Goal: Communication & Community: Participate in discussion

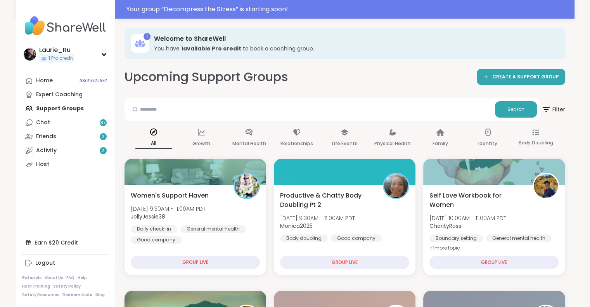
click at [49, 109] on div "Home 3 Scheduled Expert Coaching Support Groups Chat 37 Friends 2 Activity 2 Ho…" at bounding box center [65, 123] width 87 height 98
click at [95, 83] on span "3 Scheduled" at bounding box center [93, 81] width 27 height 6
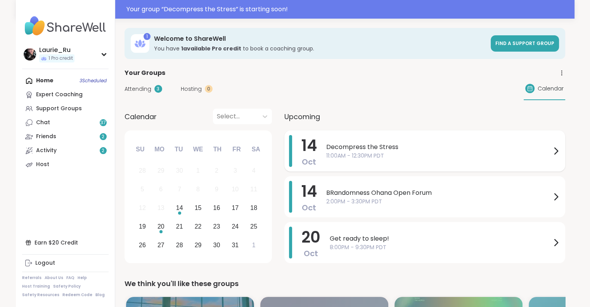
click at [518, 147] on span "Decompress the Stress" at bounding box center [438, 146] width 225 height 9
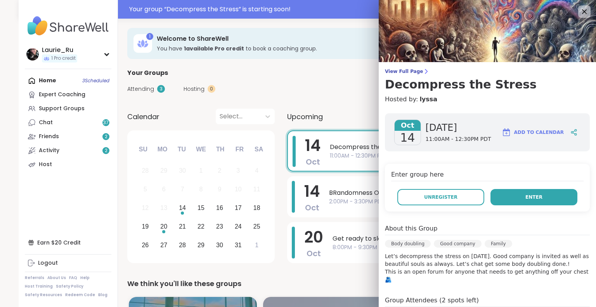
click at [525, 198] on span "Enter" at bounding box center [533, 197] width 17 height 7
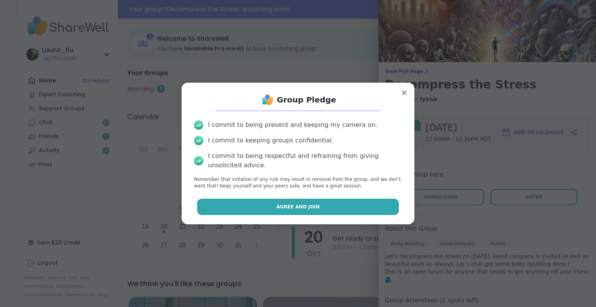
click at [315, 211] on button "Agree and Join" at bounding box center [298, 207] width 202 height 16
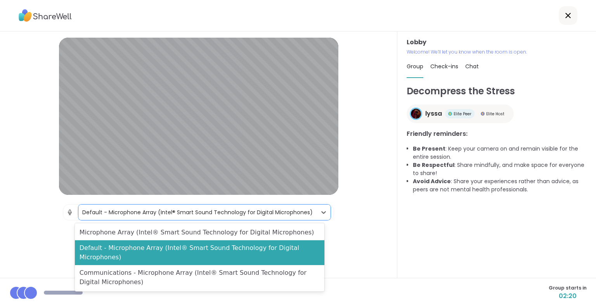
click at [320, 211] on icon at bounding box center [324, 212] width 8 height 8
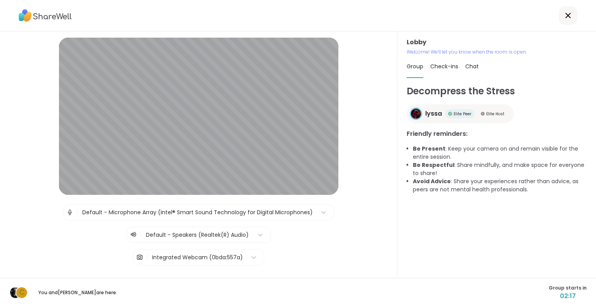
click at [448, 250] on div "Decompress the Stress lyssa Elite Peer Elite Host Friendly reminders: Be Presen…" at bounding box center [497, 177] width 180 height 187
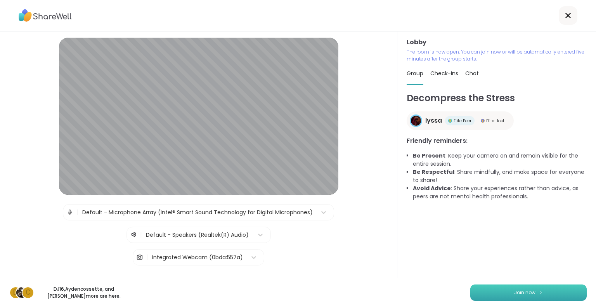
click at [523, 294] on span "Join now" at bounding box center [524, 292] width 21 height 7
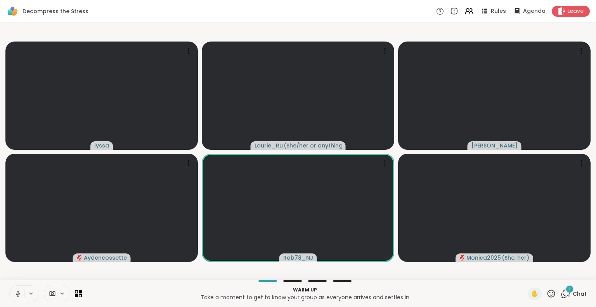
click at [116, 293] on p "Warm up" at bounding box center [305, 289] width 437 height 7
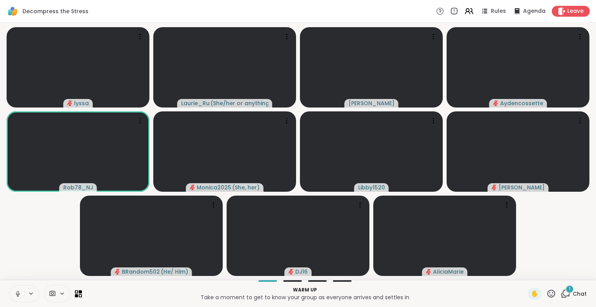
click at [565, 292] on div "1" at bounding box center [569, 289] width 9 height 9
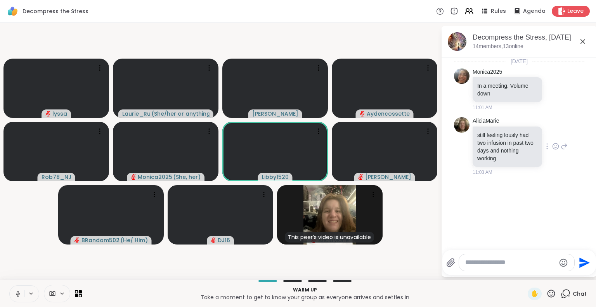
click at [553, 147] on icon at bounding box center [555, 146] width 7 height 8
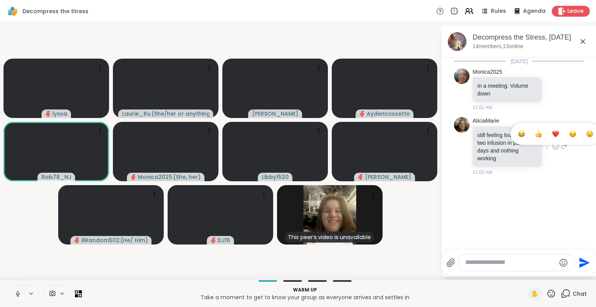
click at [569, 130] on div "Select Reaction: Sad" at bounding box center [572, 133] width 7 height 7
click at [552, 87] on icon at bounding box center [555, 89] width 7 height 8
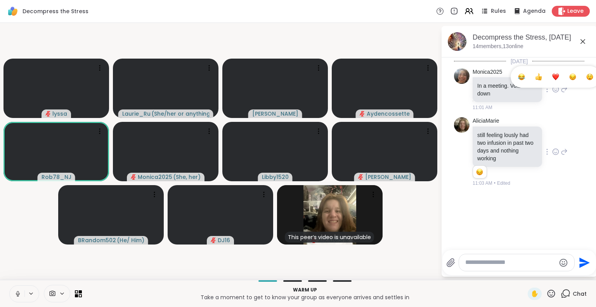
click at [535, 78] on div "Select Reaction: Thumbs up" at bounding box center [538, 76] width 7 height 7
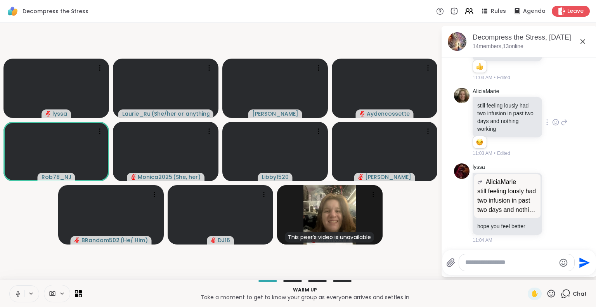
scroll to position [41, 0]
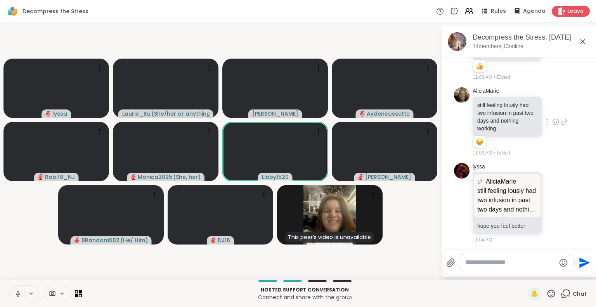
click at [18, 290] on button at bounding box center [17, 294] width 15 height 16
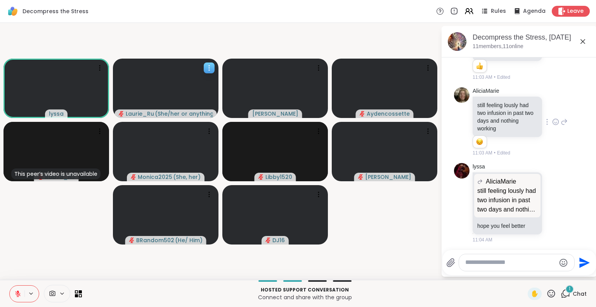
scroll to position [121, 0]
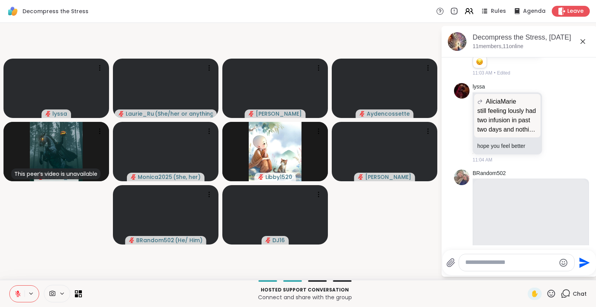
click at [20, 294] on icon at bounding box center [17, 293] width 7 height 7
click at [0, 303] on div "Hosted support conversation Connect and share with the group ✋ Chat" at bounding box center [298, 293] width 596 height 27
click at [17, 293] on icon at bounding box center [18, 292] width 2 height 3
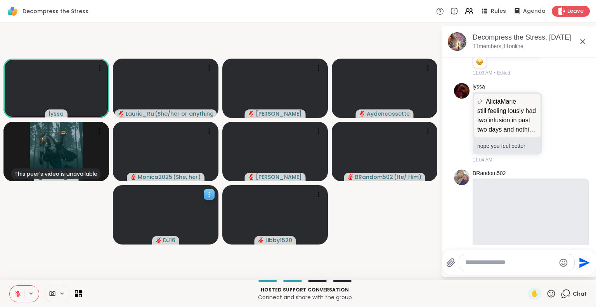
click at [208, 194] on icon at bounding box center [209, 195] width 8 height 8
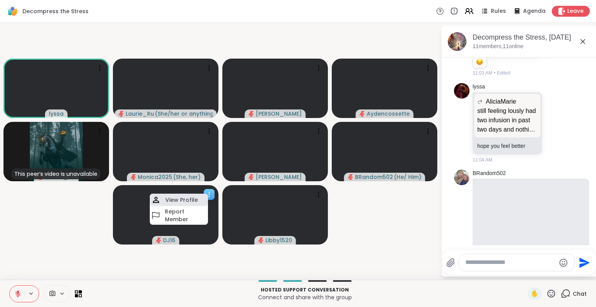
click at [180, 201] on h4 "View Profile" at bounding box center [181, 200] width 33 height 8
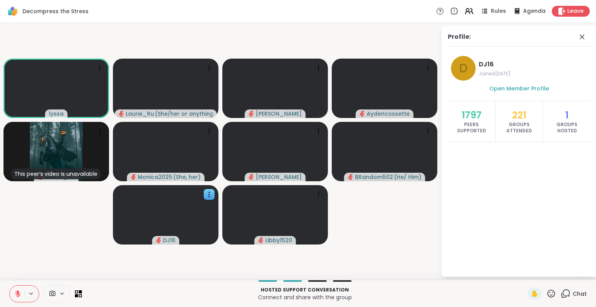
click at [563, 293] on icon at bounding box center [566, 294] width 10 height 10
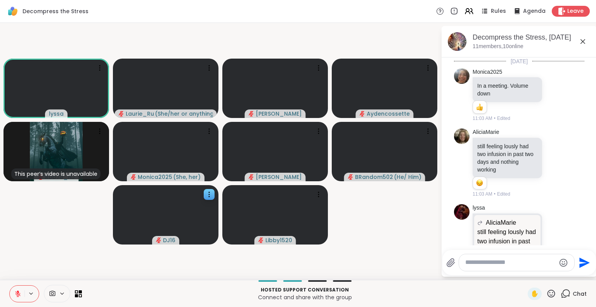
scroll to position [239, 0]
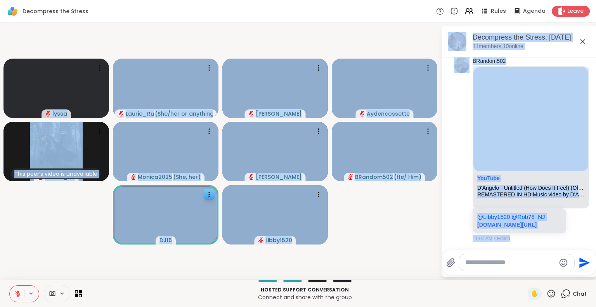
drag, startPoint x: 402, startPoint y: 274, endPoint x: 449, endPoint y: 262, distance: 48.0
click at [449, 262] on div "lyssa Laurie_Ru ( She/her or anything else ) Cyndy Aydencossette This peer’s vi…" at bounding box center [298, 151] width 596 height 257
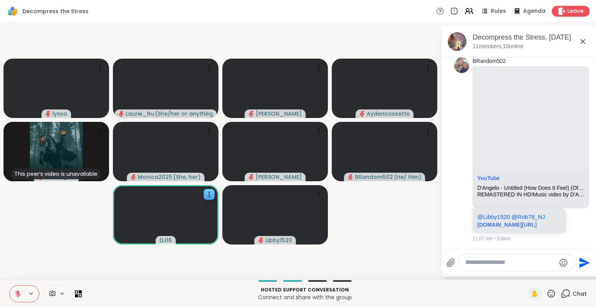
click at [438, 234] on div "lyssa Laurie_Ru ( She/her or anything else ) Cyndy Aydencossette This peer’s vi…" at bounding box center [298, 151] width 596 height 257
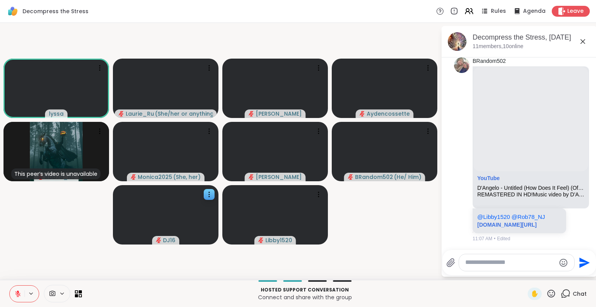
click at [590, 57] on html "Decompress the Stress Rules Agenda Leave lyssa Laurie_Ru ( She/her or anything …" at bounding box center [298, 153] width 596 height 307
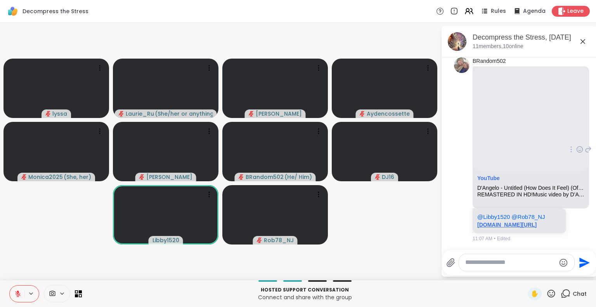
click at [519, 222] on link "youtu.be/SxVNOnPyvIU?si=LG_rVi5fdNRhKleB" at bounding box center [506, 225] width 59 height 6
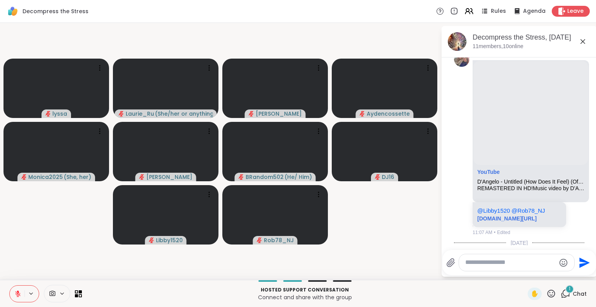
scroll to position [304, 0]
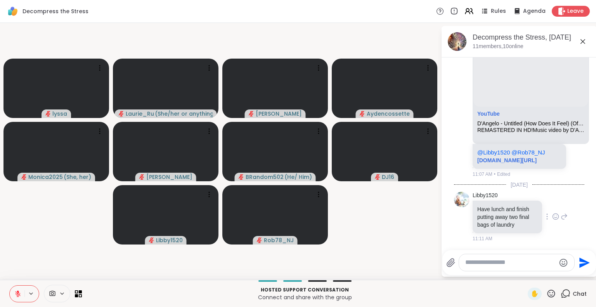
click at [552, 217] on icon at bounding box center [555, 217] width 7 height 8
click at [535, 208] on span "Select Reaction: Thumbs up" at bounding box center [538, 204] width 7 height 8
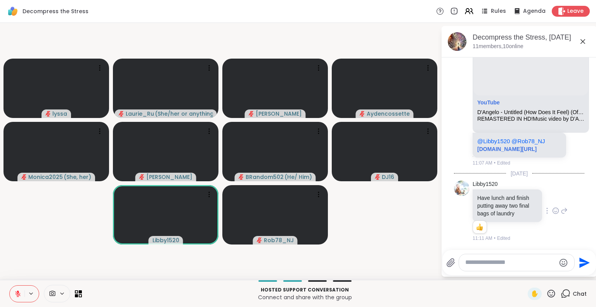
click at [502, 295] on p "Connect and share with the group" at bounding box center [305, 297] width 437 height 8
click at [441, 272] on div "lyssa Laurie_Ru ( She/her or anything else ) Cyndy Aydencossette Monica2025 ( S…" at bounding box center [298, 151] width 596 height 257
click at [17, 293] on icon at bounding box center [17, 293] width 7 height 7
click at [509, 146] on link "youtu.be/SxVNOnPyvIU?si=LG_rVi5fdNRhKleB" at bounding box center [506, 149] width 59 height 6
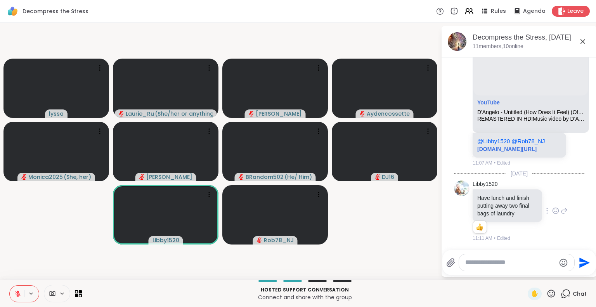
click at [19, 293] on icon at bounding box center [17, 293] width 5 height 5
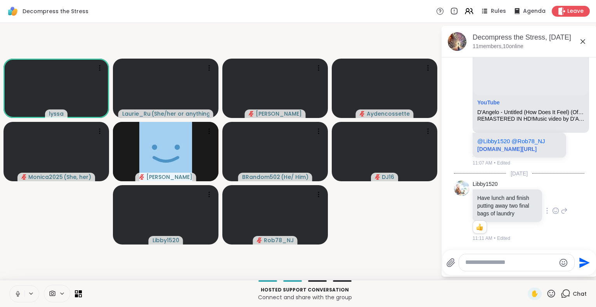
click at [19, 293] on icon at bounding box center [18, 292] width 2 height 3
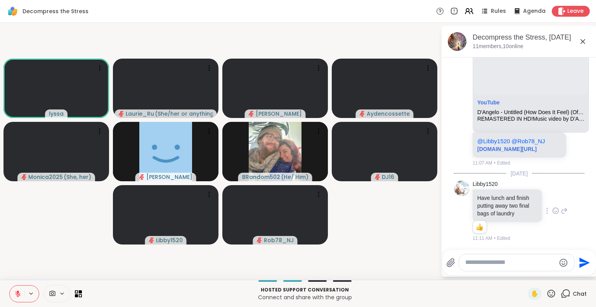
click at [365, 229] on video-player-container "lyssa Laurie_Ru ( She/her or anything else ) Cyndy Aydencossette Monica2025 ( S…" at bounding box center [221, 151] width 432 height 251
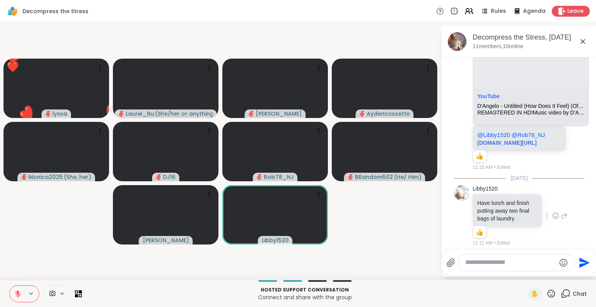
click at [480, 267] on div at bounding box center [516, 262] width 115 height 17
click at [475, 262] on textarea "Type your message" at bounding box center [510, 262] width 90 height 8
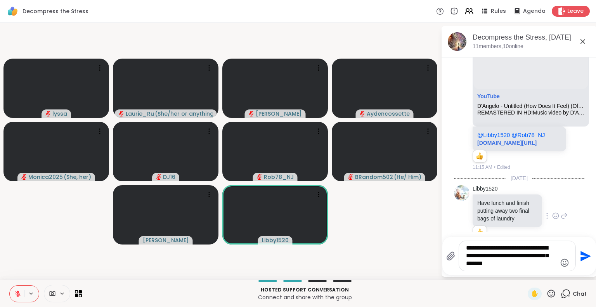
type textarea "**********"
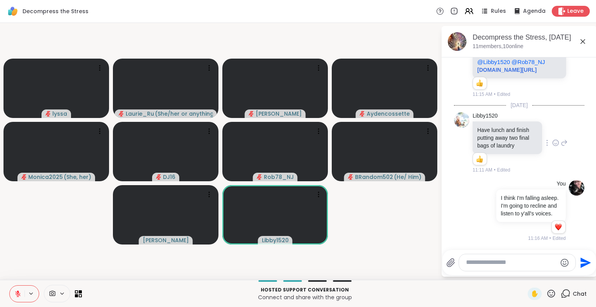
scroll to position [402, 0]
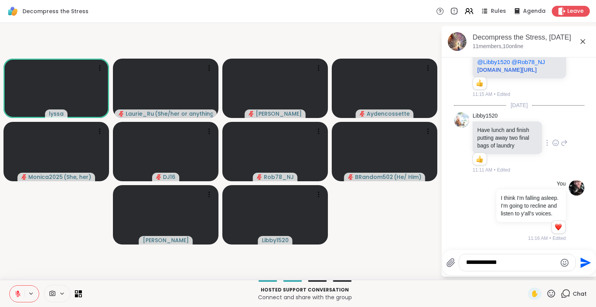
type textarea "**********"
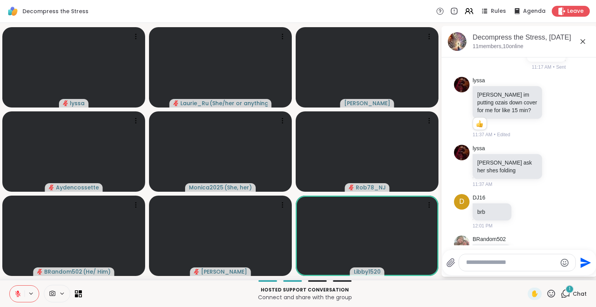
scroll to position [642, 0]
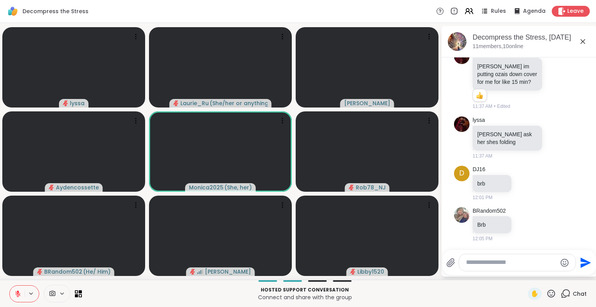
click at [17, 292] on icon at bounding box center [18, 291] width 2 height 3
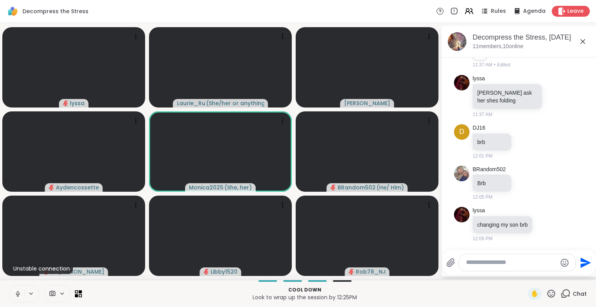
scroll to position [900, 0]
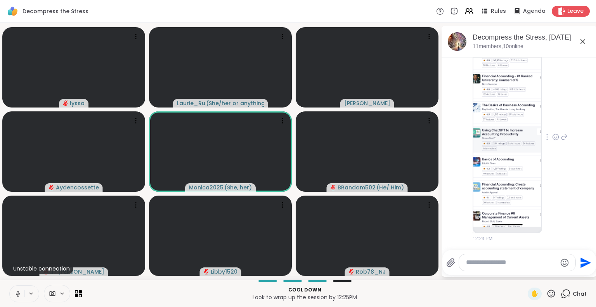
click at [506, 173] on img at bounding box center [507, 134] width 68 height 185
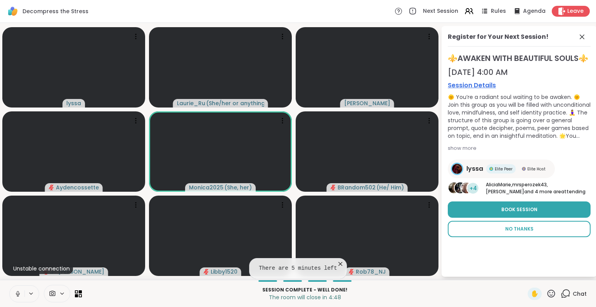
click at [526, 232] on span "No Thanks" at bounding box center [519, 228] width 28 height 7
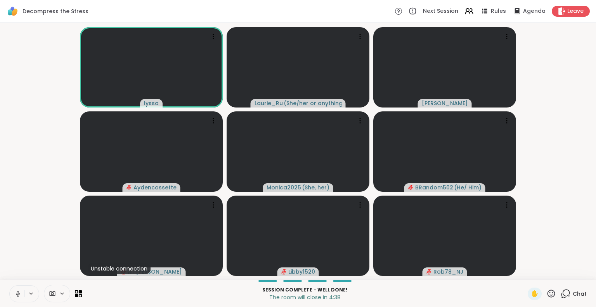
click at [468, 302] on div "Session Complete - well done! The room will close in 4:38" at bounding box center [305, 293] width 437 height 17
click at [18, 295] on icon at bounding box center [17, 293] width 7 height 7
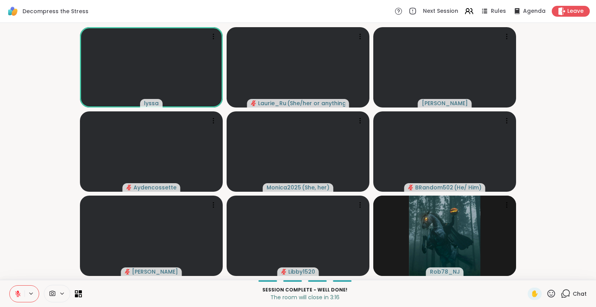
click at [548, 293] on icon at bounding box center [552, 294] width 8 height 8
click at [525, 271] on span "❤️" at bounding box center [529, 273] width 8 height 9
click at [561, 291] on icon at bounding box center [566, 294] width 10 height 10
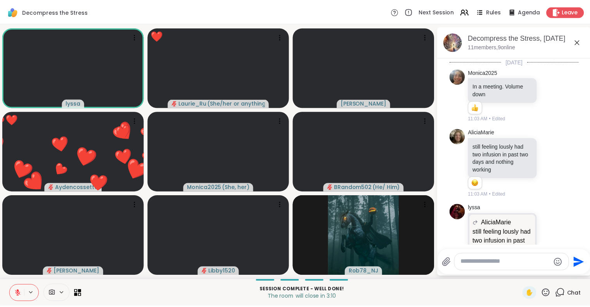
scroll to position [892, 0]
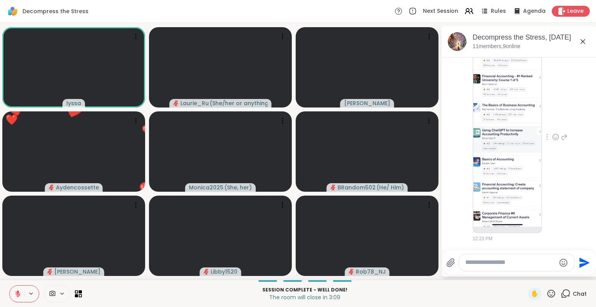
click at [498, 170] on img at bounding box center [507, 134] width 68 height 185
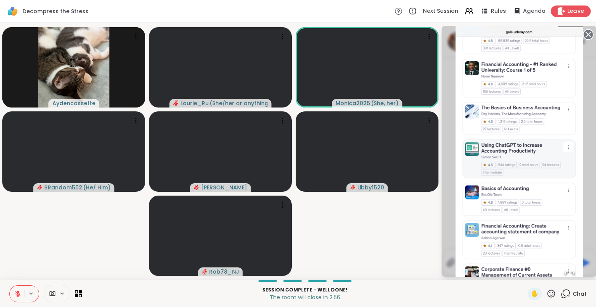
click at [574, 12] on span "Leave" at bounding box center [575, 11] width 17 height 8
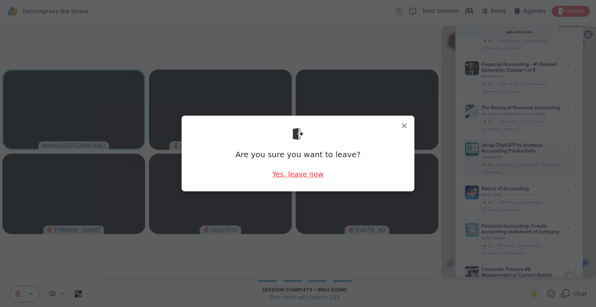
click at [299, 173] on div "Yes, leave now" at bounding box center [297, 174] width 51 height 10
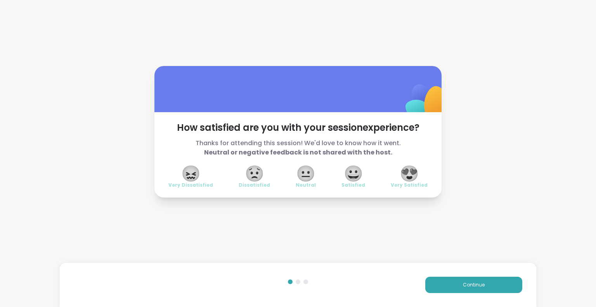
click at [413, 172] on span "😍" at bounding box center [409, 173] width 19 height 14
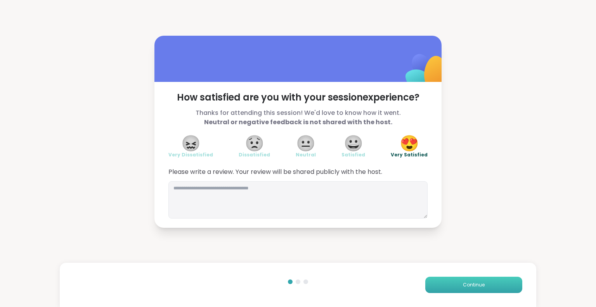
click at [477, 291] on button "Continue" at bounding box center [473, 285] width 97 height 16
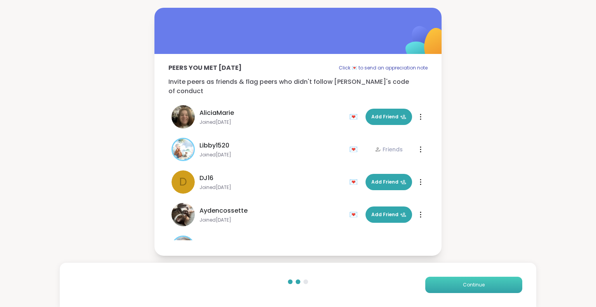
click at [477, 291] on button "Continue" at bounding box center [473, 285] width 97 height 16
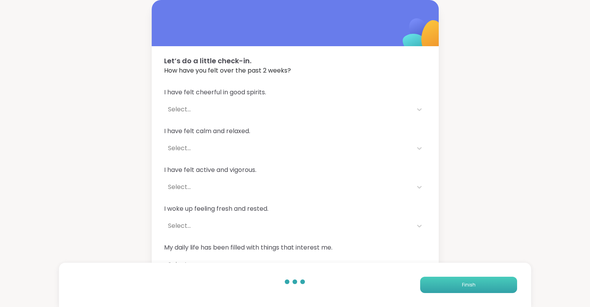
click at [477, 291] on button "Finish" at bounding box center [468, 285] width 97 height 16
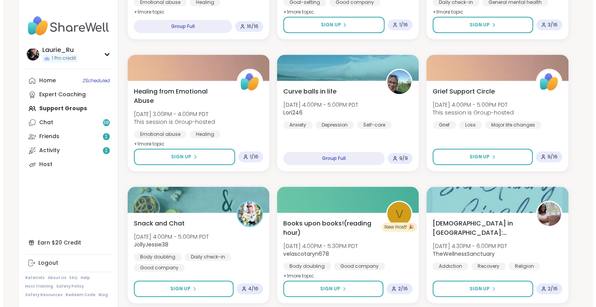
scroll to position [761, 0]
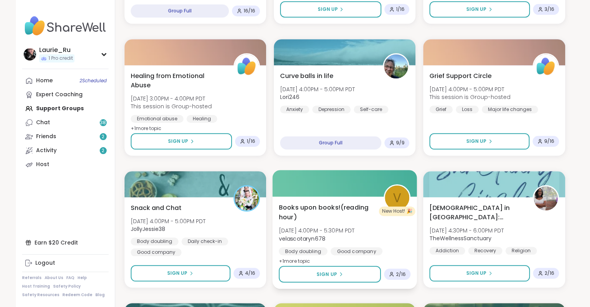
click at [330, 243] on div "Books upon books!(reading hour) Tue, Oct 14 | 4:00PM - 5:30PM PDT velascotaryn6…" at bounding box center [345, 234] width 132 height 63
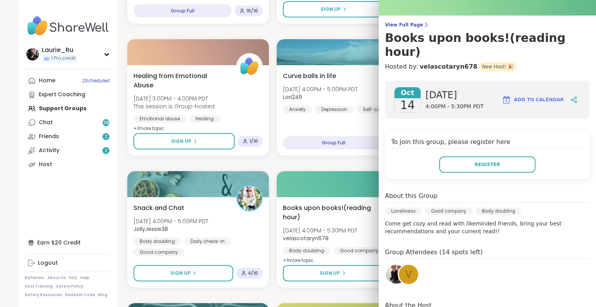
scroll to position [82, 0]
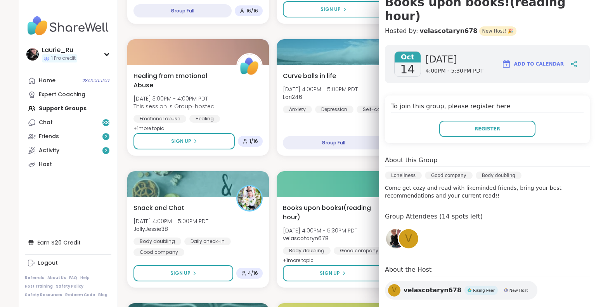
click at [387, 229] on img at bounding box center [395, 238] width 19 height 19
click at [407, 286] on span "velascotaryn678" at bounding box center [433, 290] width 58 height 9
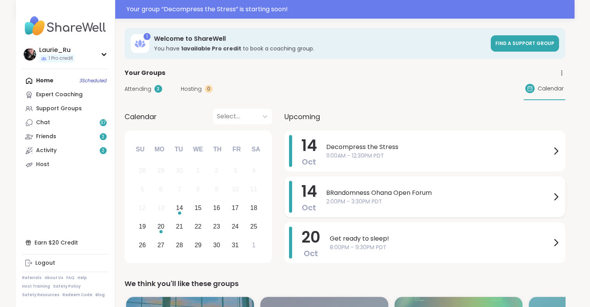
click at [405, 191] on span "BRandomness Ohana Open Forum" at bounding box center [438, 192] width 225 height 9
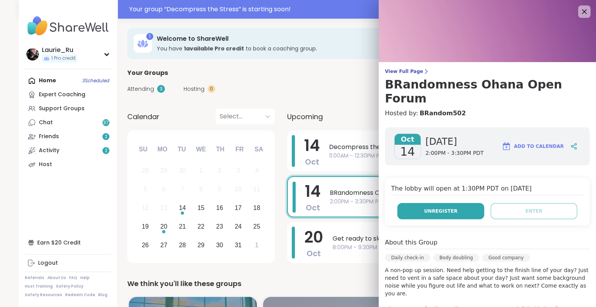
click at [418, 203] on button "Unregister" at bounding box center [440, 211] width 87 height 16
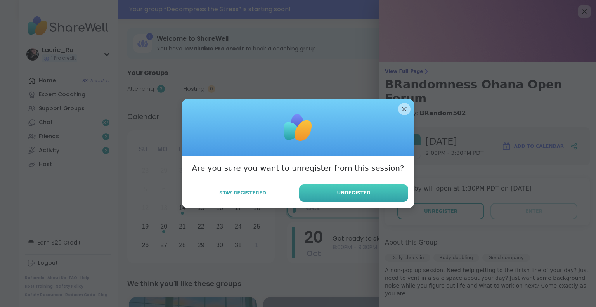
click at [368, 197] on button "Unregister" at bounding box center [353, 192] width 109 height 17
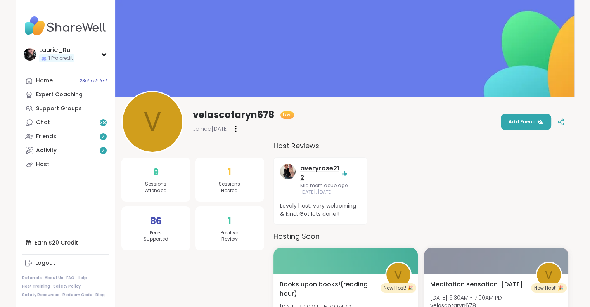
click at [314, 167] on link "averyrose212" at bounding box center [320, 173] width 41 height 19
click at [92, 81] on span "1 Scheduled" at bounding box center [94, 81] width 26 height 6
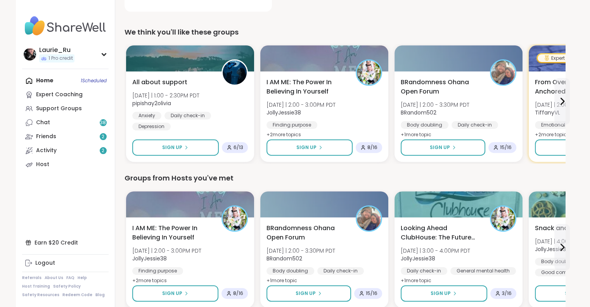
scroll to position [248, 0]
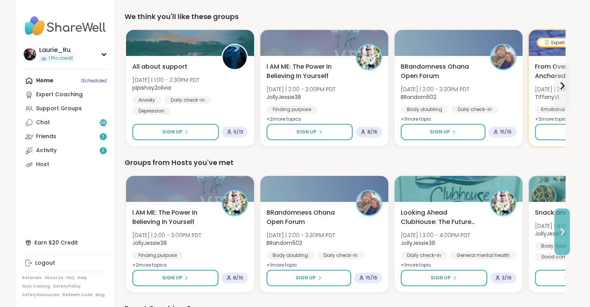
click at [562, 230] on icon at bounding box center [562, 231] width 9 height 9
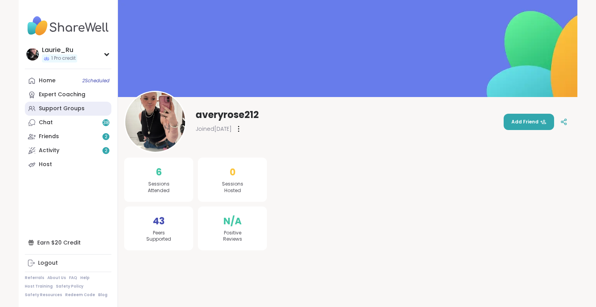
click at [67, 105] on div "Support Groups" at bounding box center [62, 109] width 46 height 8
